Goal: Information Seeking & Learning: Learn about a topic

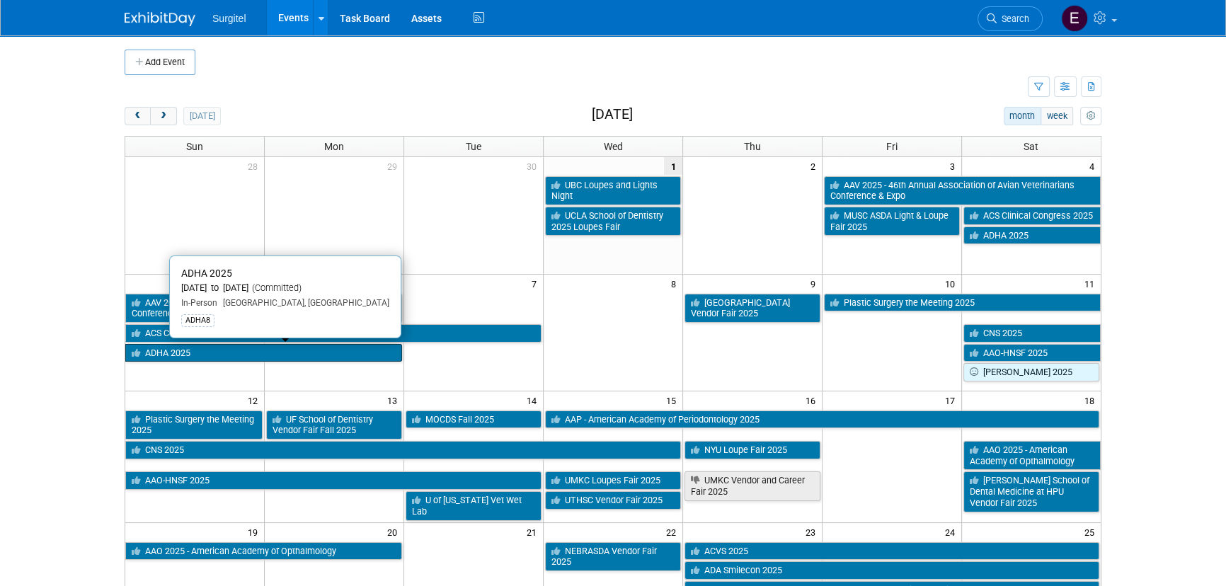
click at [226, 353] on link "ADHA 2025" at bounding box center [263, 353] width 277 height 18
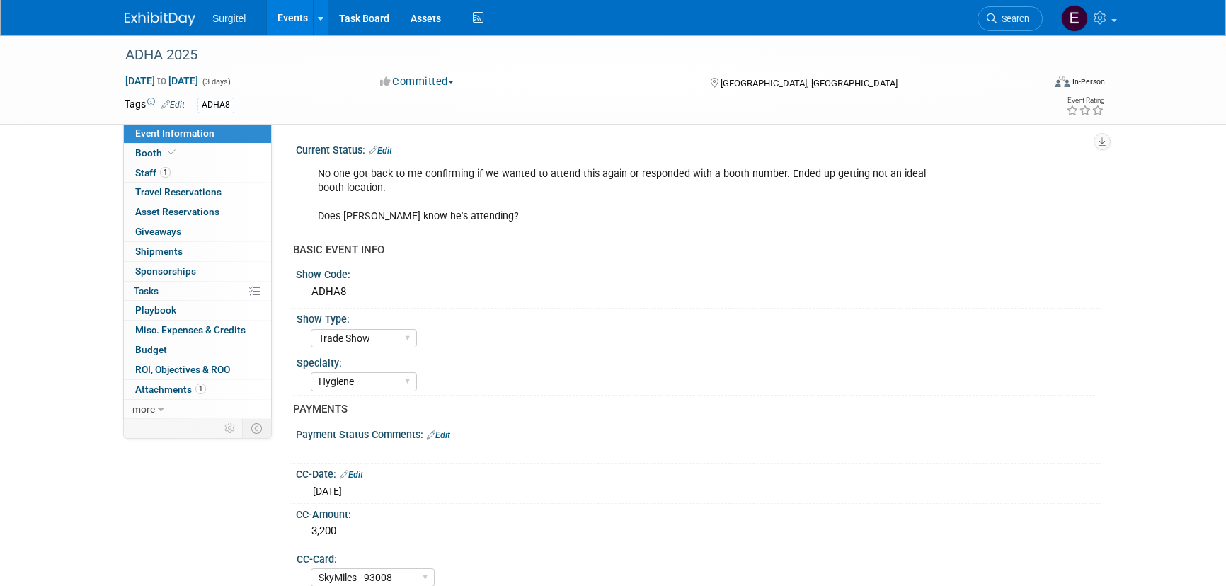
select select "Trade Show"
select select "Hygiene"
select select "SkyMiles - 93008"
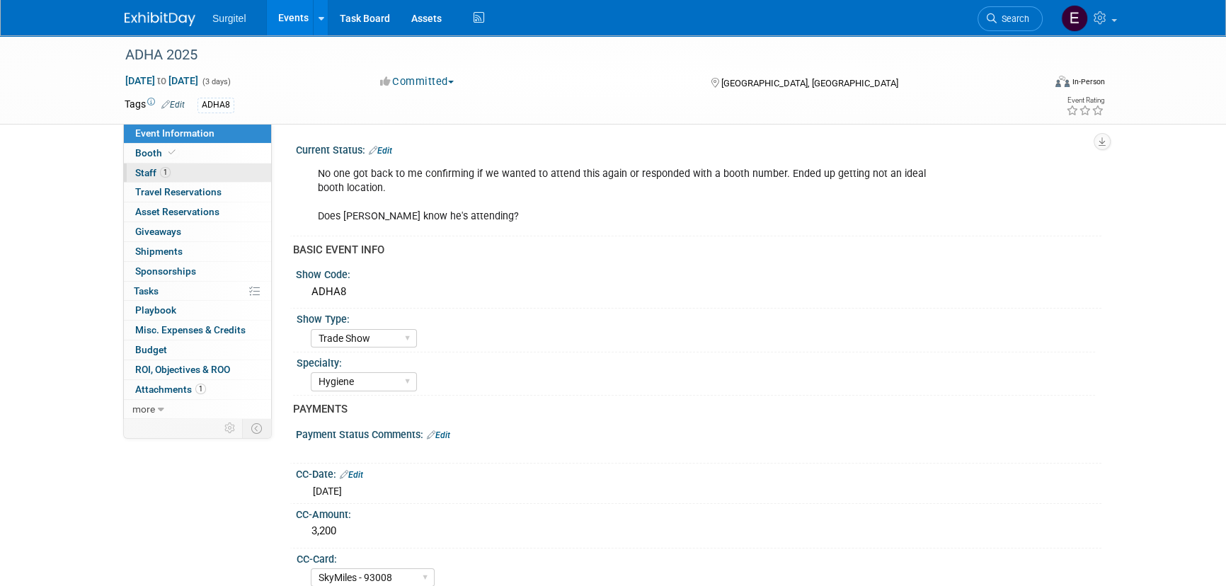
click at [183, 178] on link "1 Staff 1" at bounding box center [197, 173] width 147 height 19
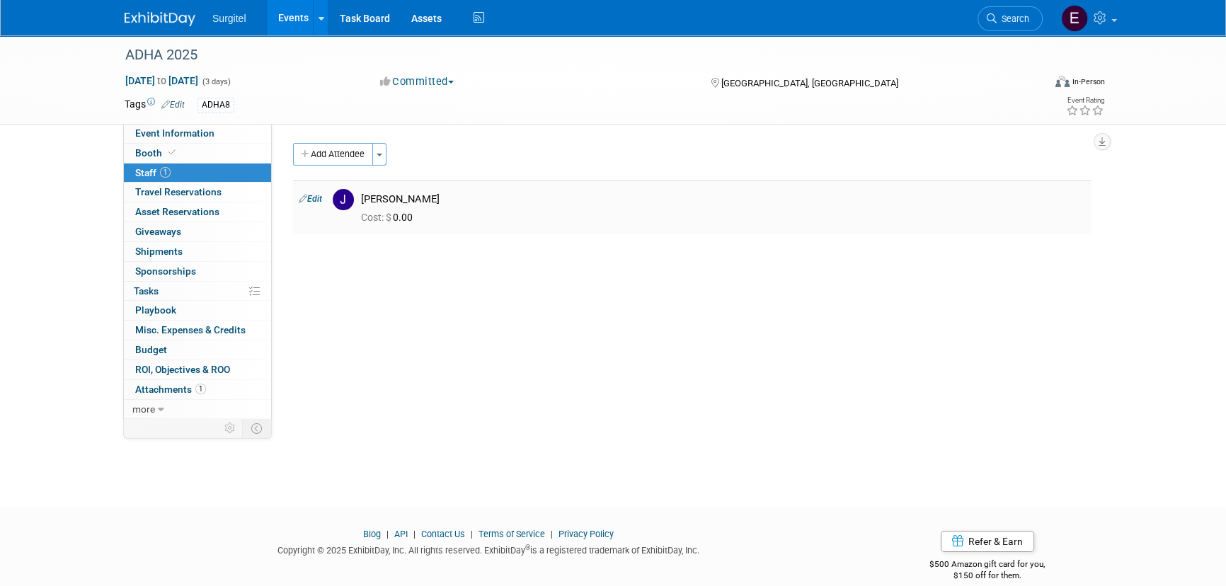
click at [312, 195] on link "Edit" at bounding box center [310, 199] width 23 height 10
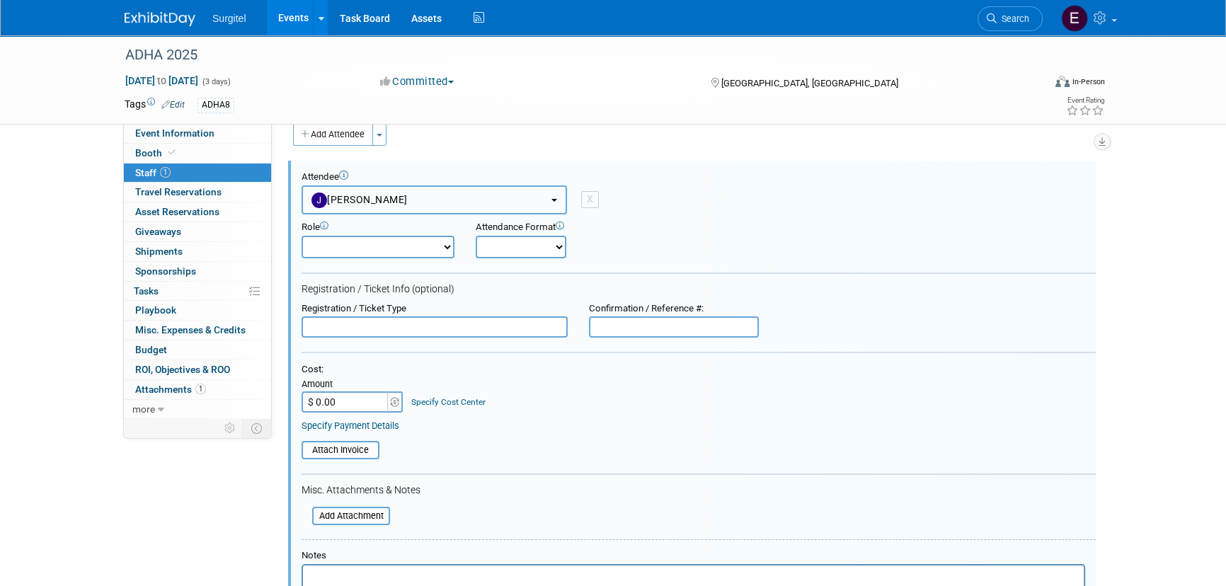
click at [386, 210] on button "[PERSON_NAME]" at bounding box center [434, 199] width 265 height 29
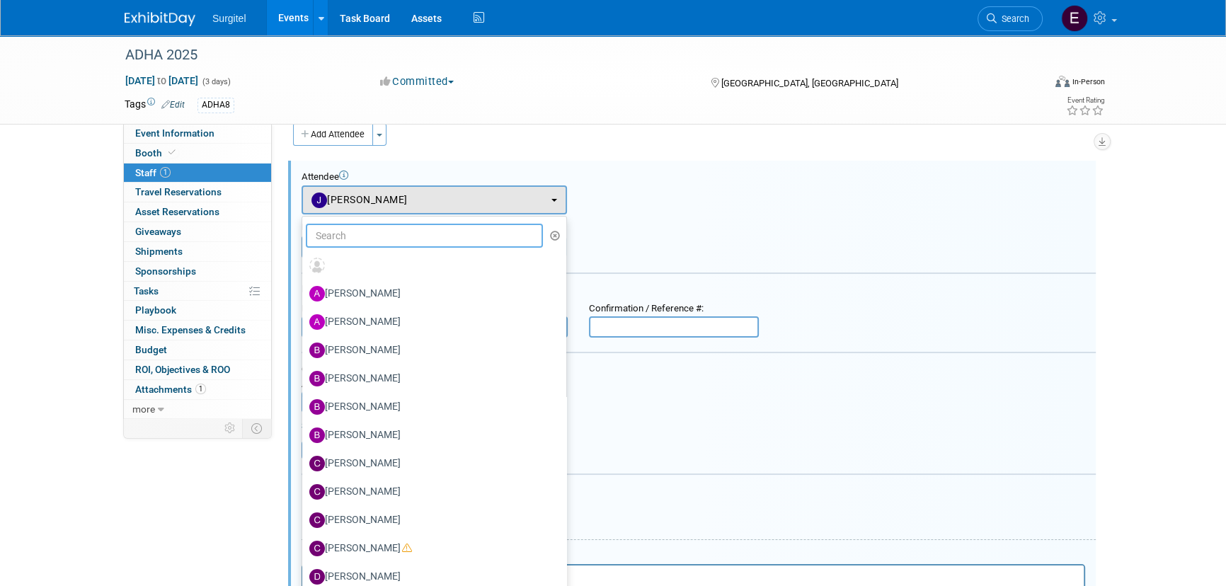
click at [404, 233] on input "text" at bounding box center [424, 236] width 237 height 24
click at [400, 282] on label "[PERSON_NAME]" at bounding box center [430, 293] width 243 height 23
click at [304, 287] on input "[PERSON_NAME]" at bounding box center [299, 291] width 9 height 9
select select "1af1116f-4388-4613-8858-55735f67b91f"
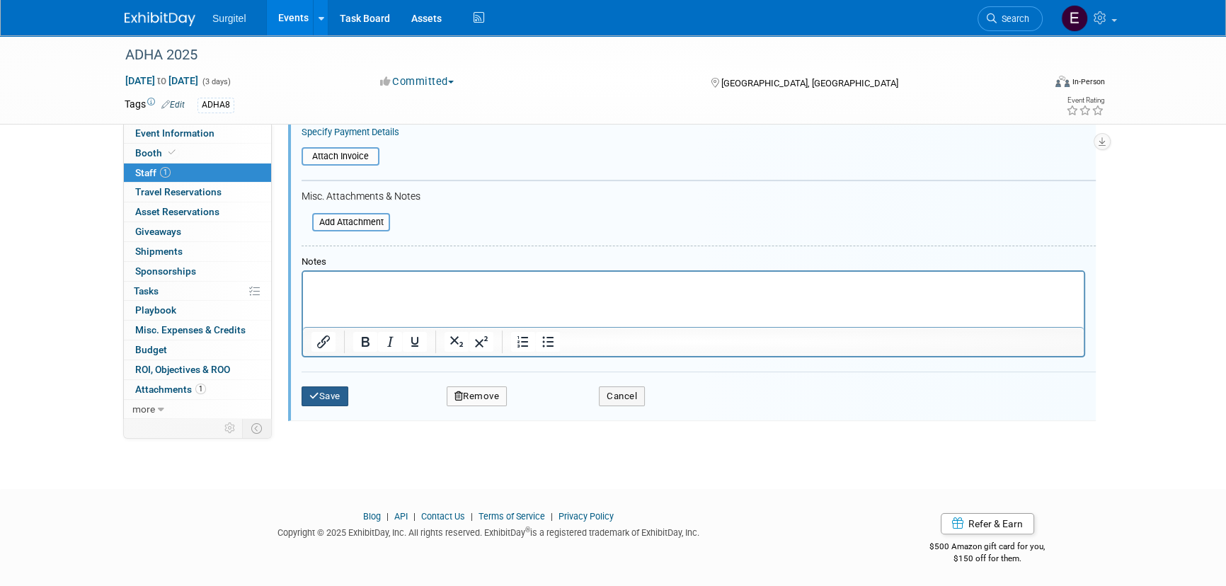
click at [323, 394] on button "Save" at bounding box center [325, 397] width 47 height 20
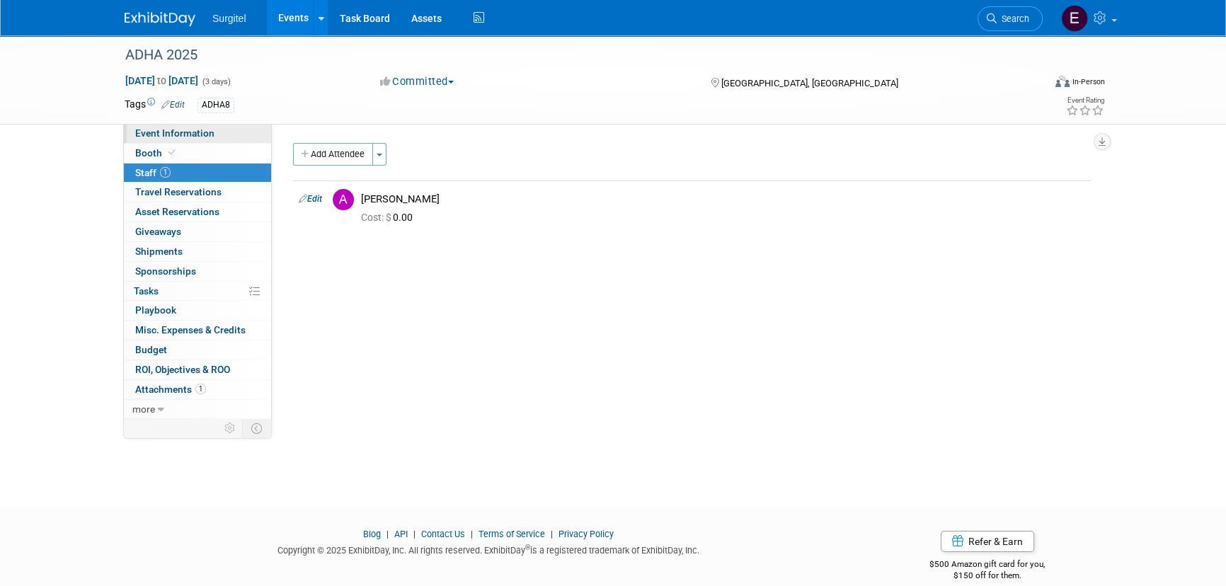
click at [212, 129] on link "Event Information" at bounding box center [197, 133] width 147 height 19
select select "Trade Show"
select select "Hygiene"
select select "SkyMiles - 93008"
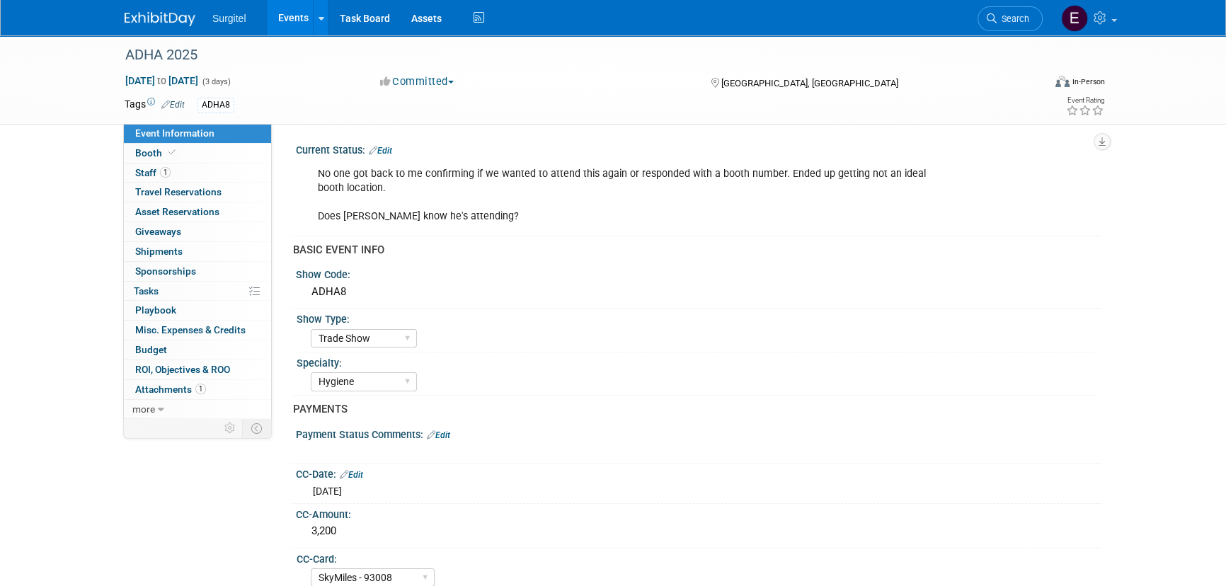
click at [283, 13] on link "Events" at bounding box center [293, 17] width 52 height 35
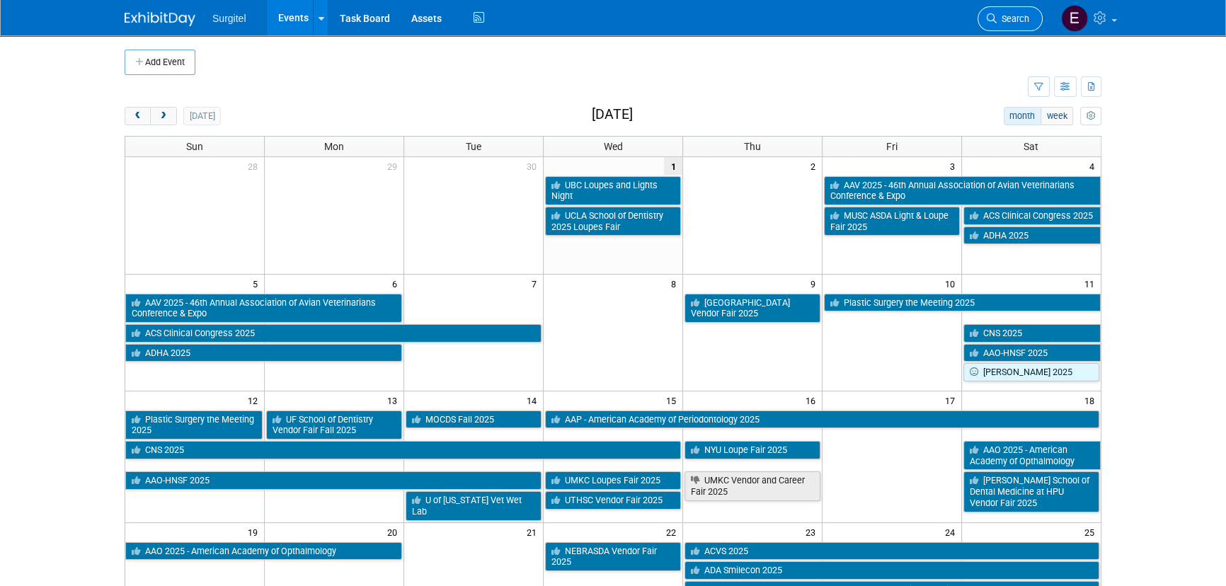
click at [1019, 11] on link "Search" at bounding box center [1010, 18] width 65 height 25
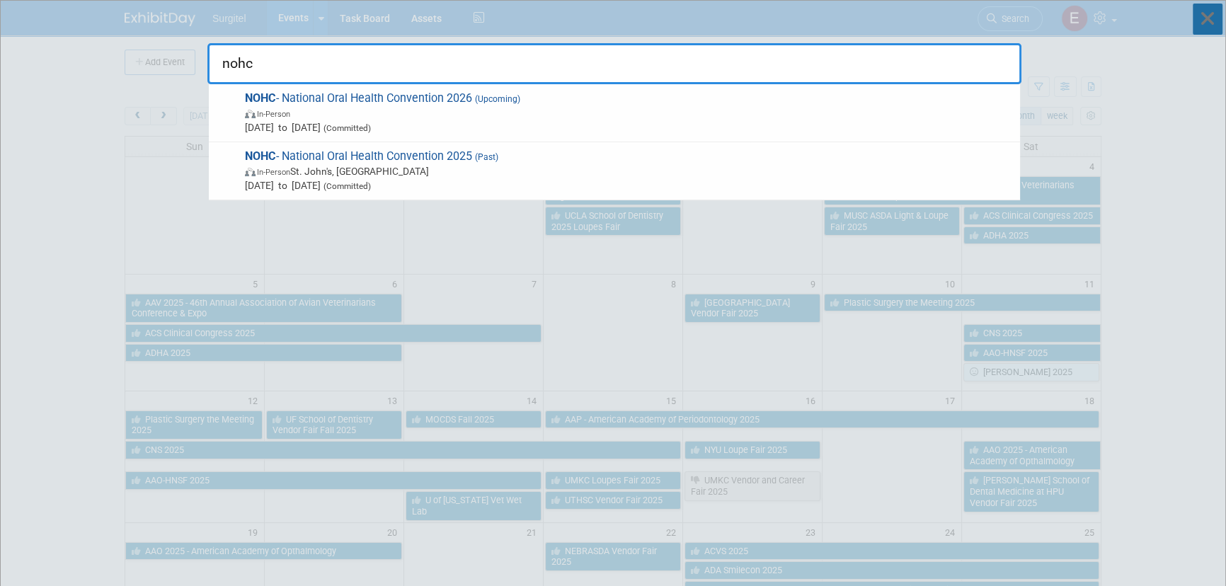
click at [1203, 22] on icon at bounding box center [1208, 19] width 30 height 31
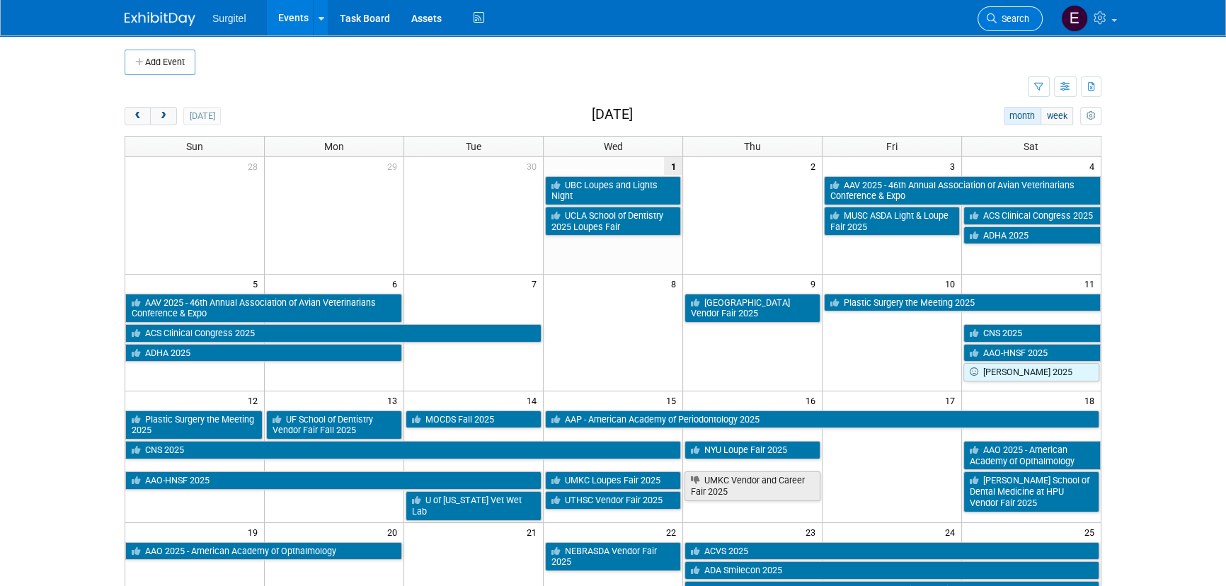
click at [1019, 13] on span "Search" at bounding box center [1013, 18] width 33 height 11
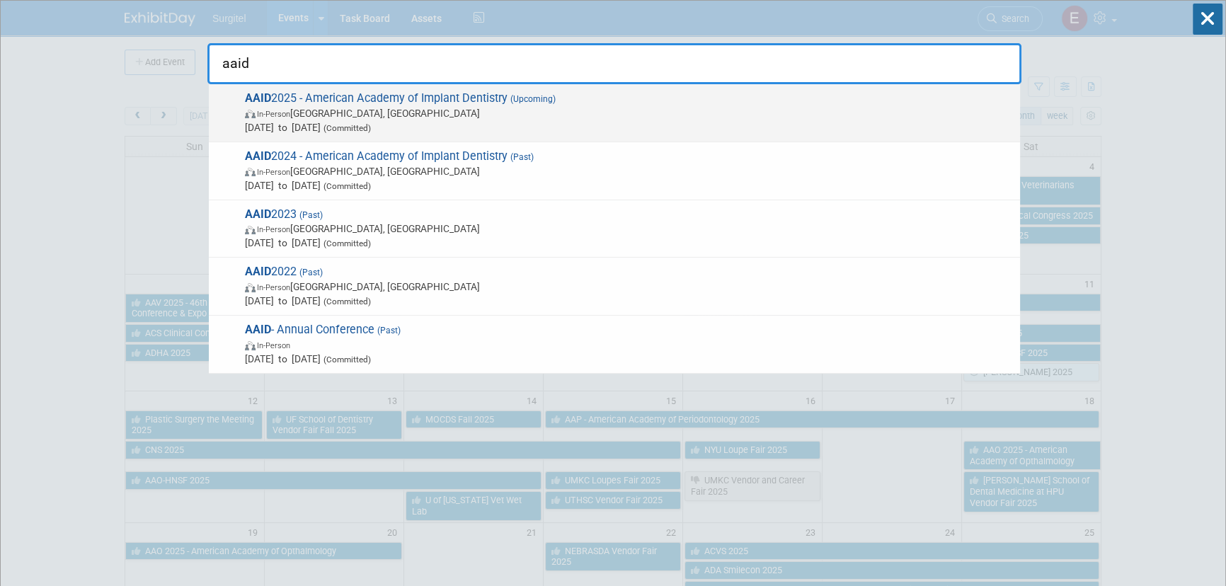
type input "aaid"
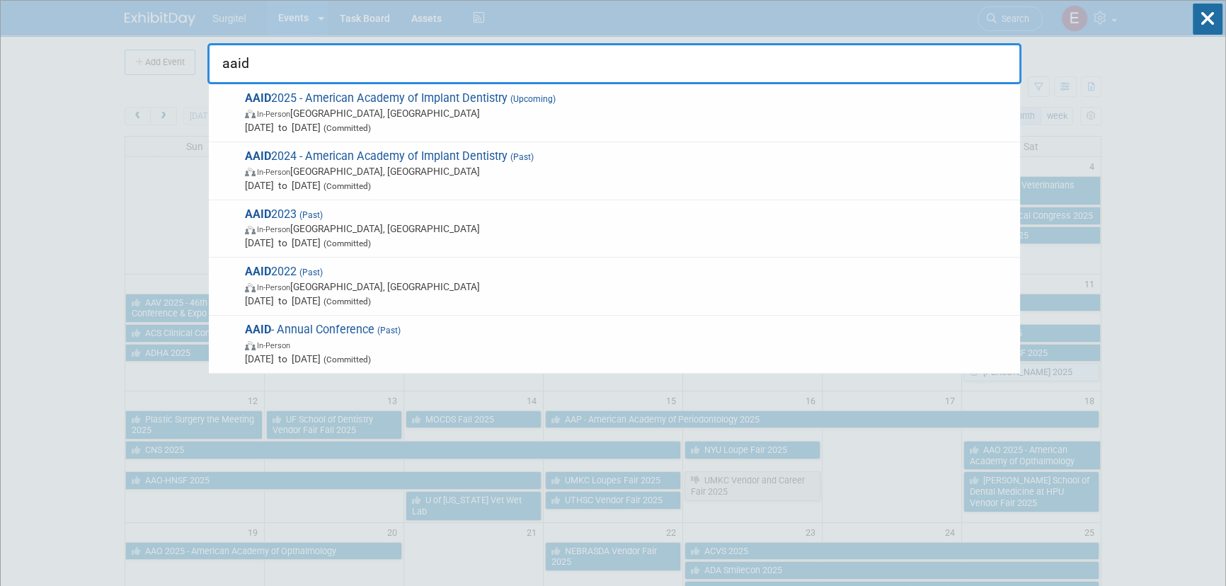
click at [416, 110] on span "In-Person Phoenix, AZ" at bounding box center [629, 113] width 768 height 14
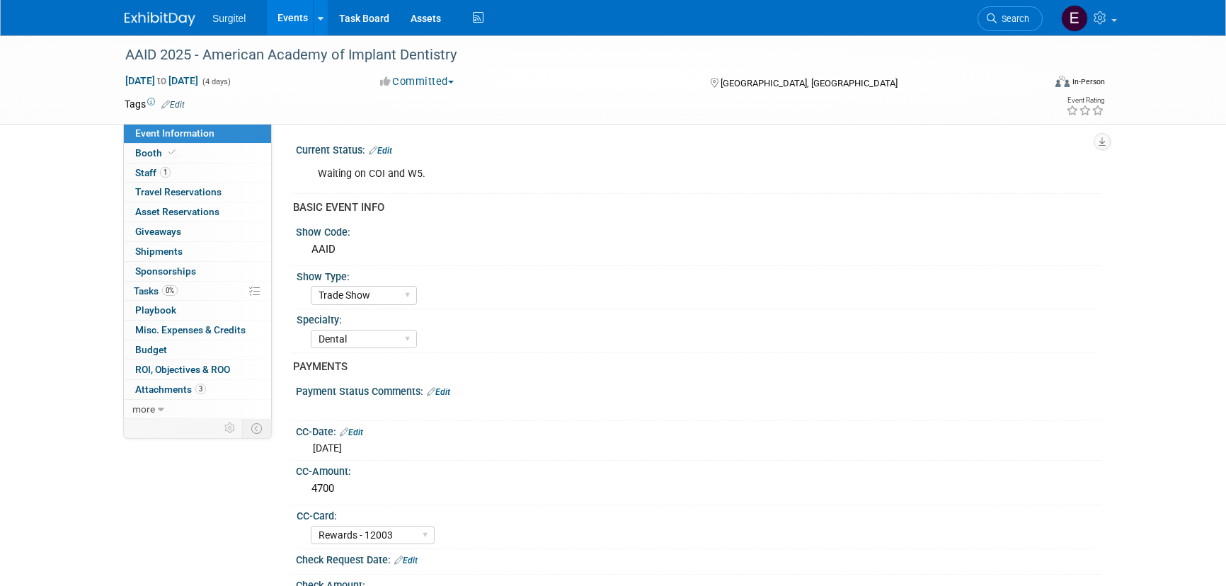
select select "Trade Show"
select select "Dental"
select select "Rewards - 12003"
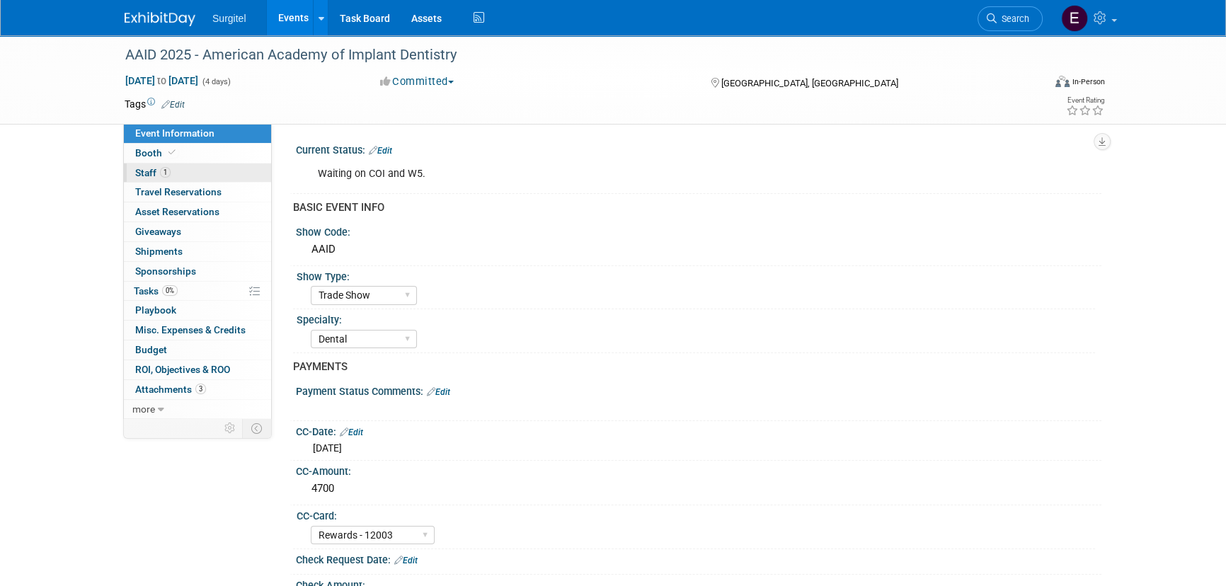
click at [169, 175] on span "1" at bounding box center [165, 172] width 11 height 11
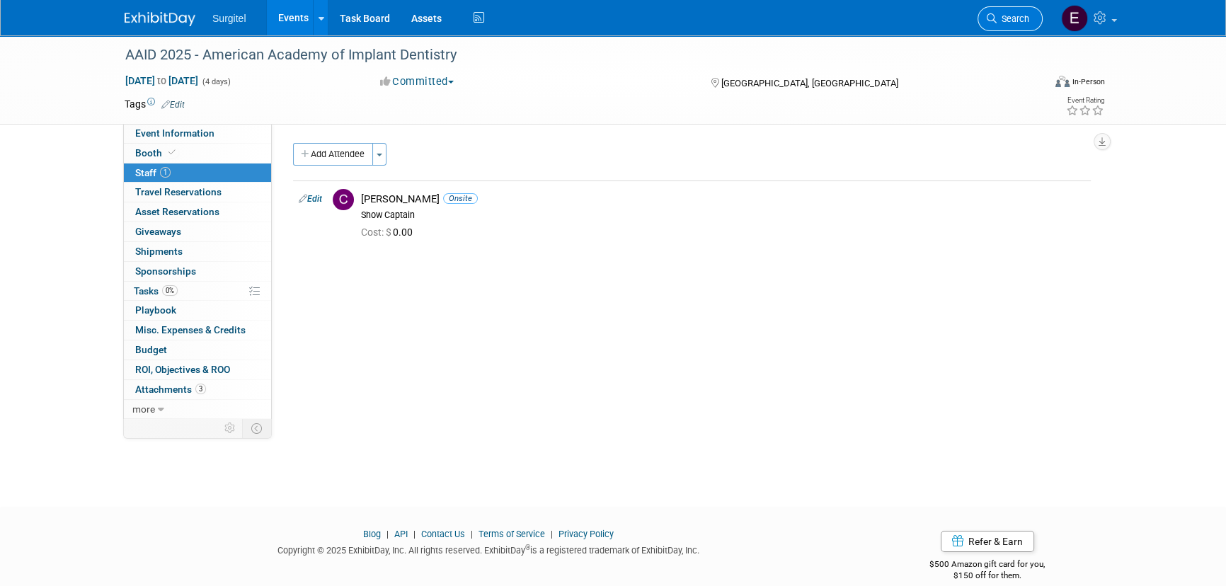
click at [985, 16] on link "Search" at bounding box center [1010, 18] width 65 height 25
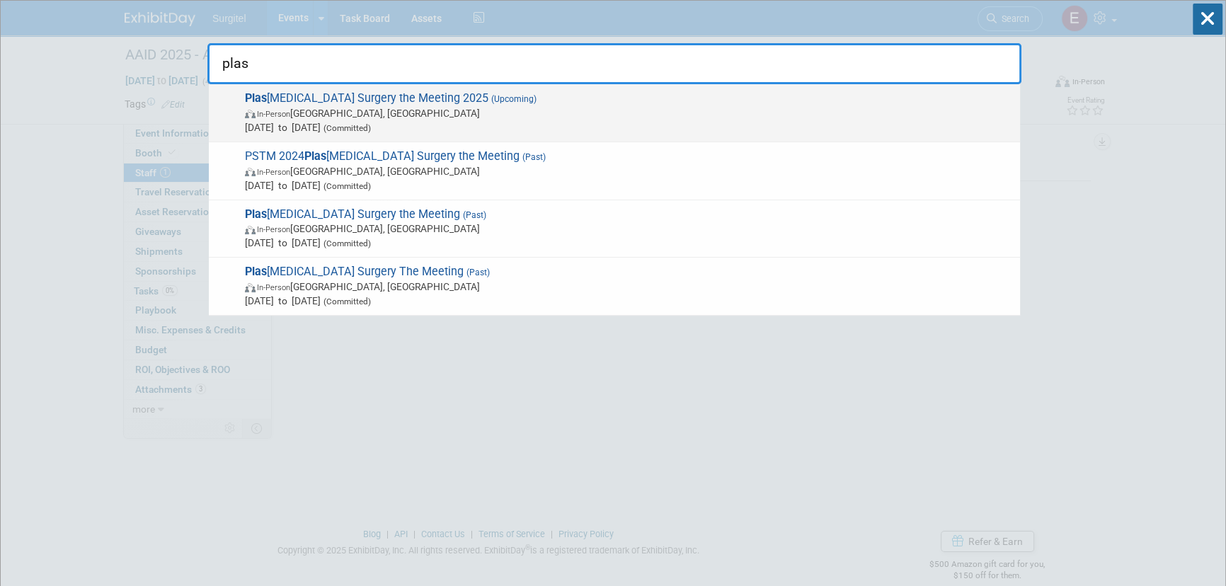
type input "plas"
click at [300, 116] on span "In-Person New Orleans, LA" at bounding box center [629, 113] width 768 height 14
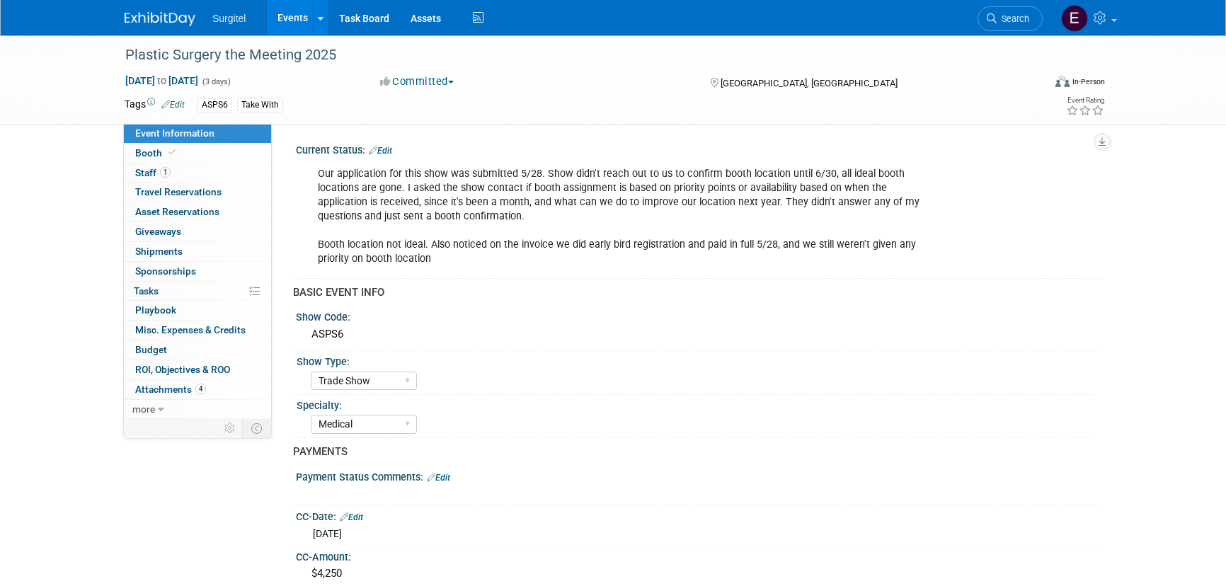
select select "Trade Show"
select select "Medical"
select select "SkyMiles - 93008"
select select "No"
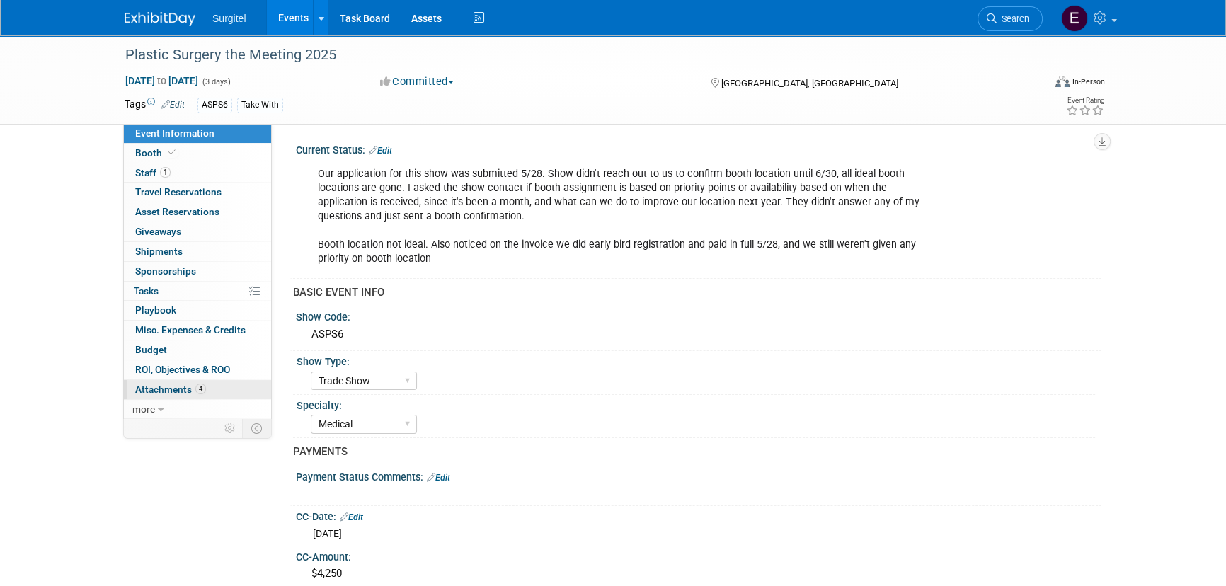
click at [205, 396] on link "4 Attachments 4" at bounding box center [197, 389] width 147 height 19
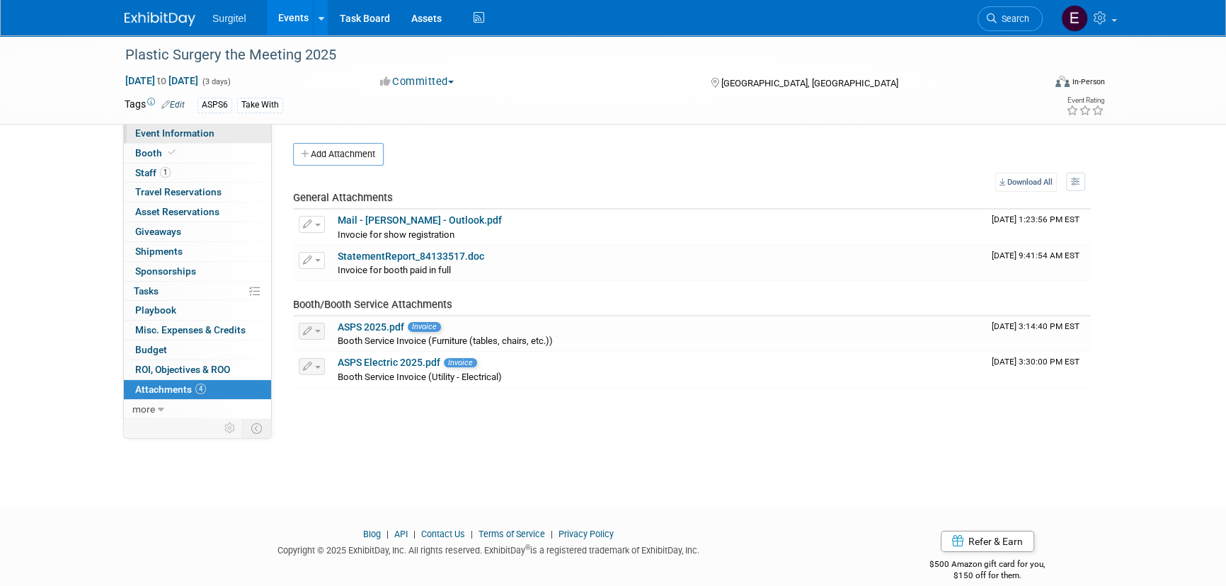
click at [185, 137] on span "Event Information" at bounding box center [174, 132] width 79 height 11
select select "Trade Show"
select select "Medical"
select select "SkyMiles - 93008"
select select "No"
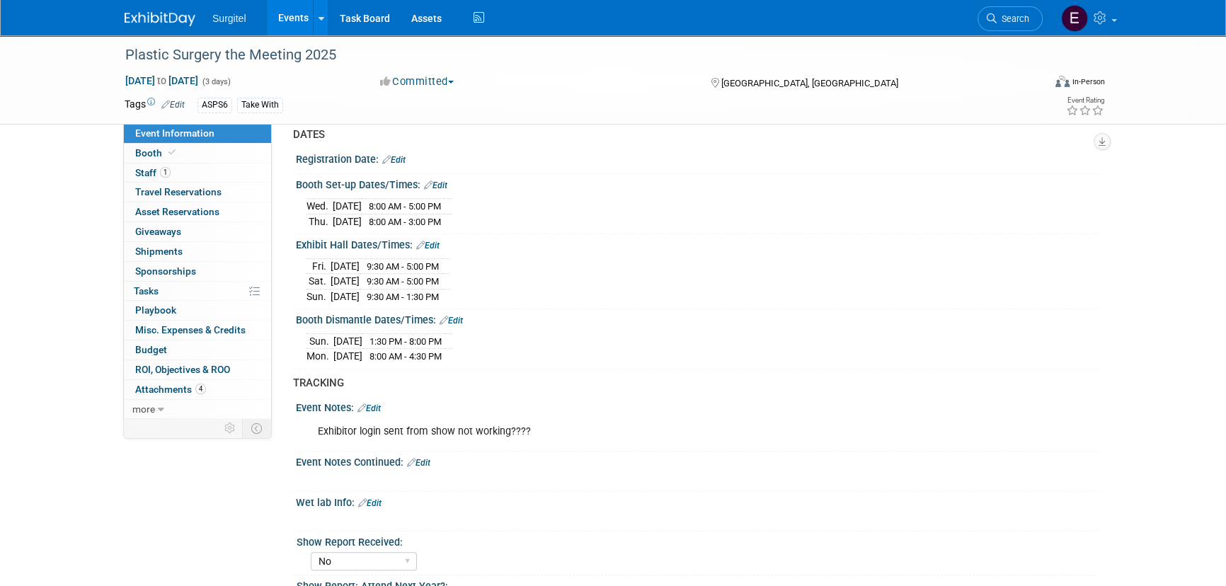
scroll to position [1029, 0]
